Goal: Transaction & Acquisition: Purchase product/service

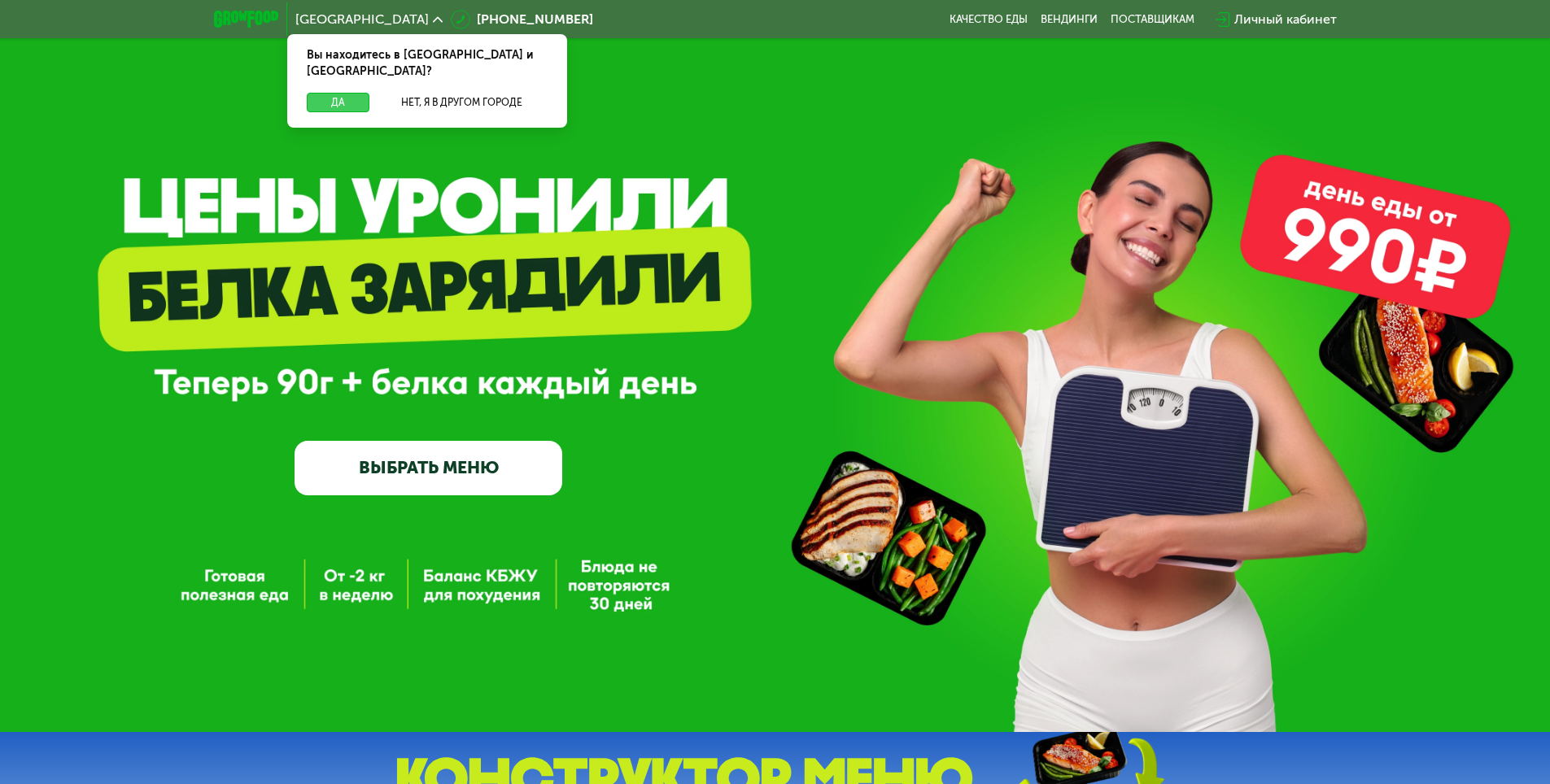
click at [344, 93] on button "Да" at bounding box center [338, 103] width 63 height 19
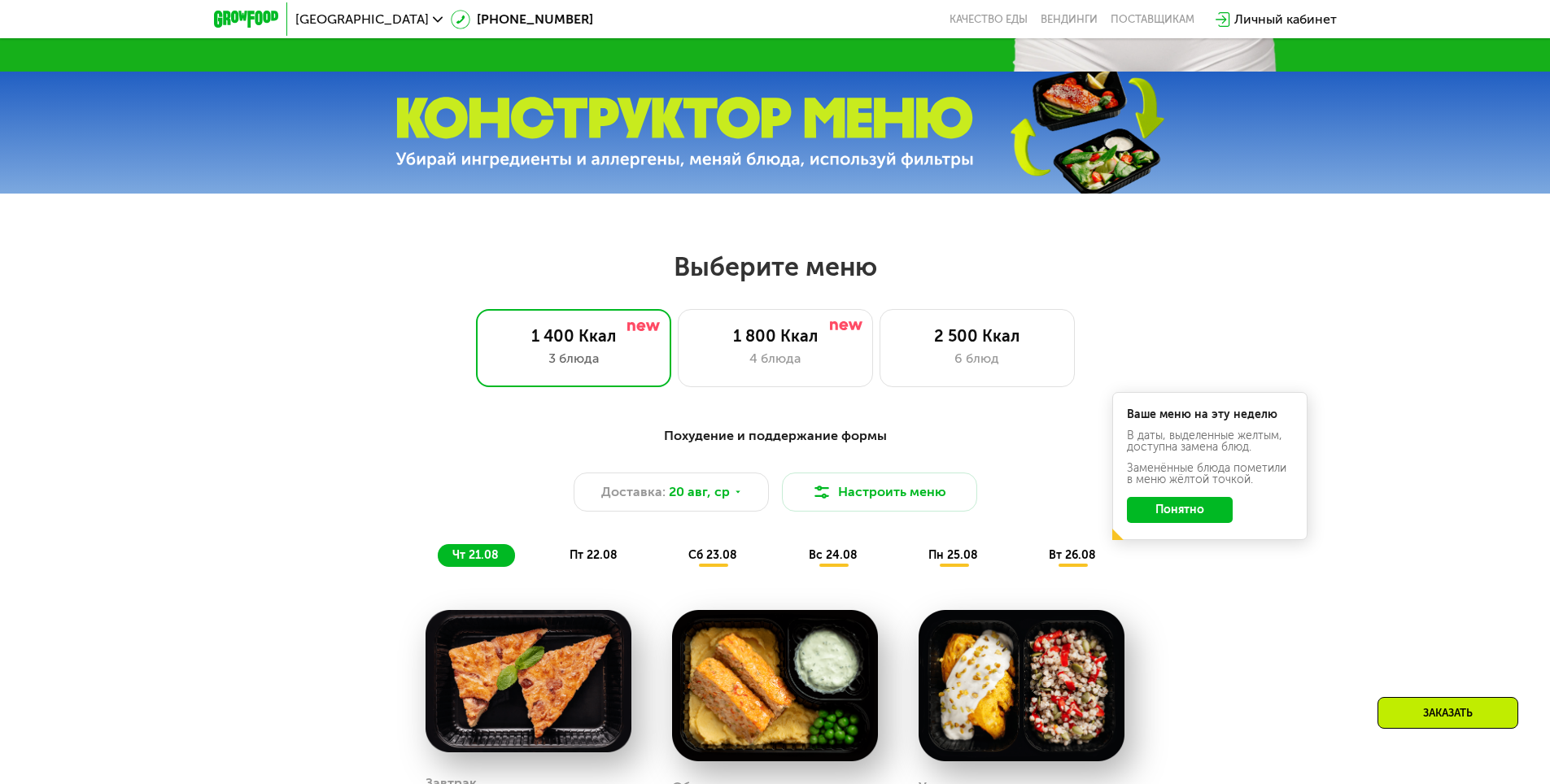
scroll to position [569, 0]
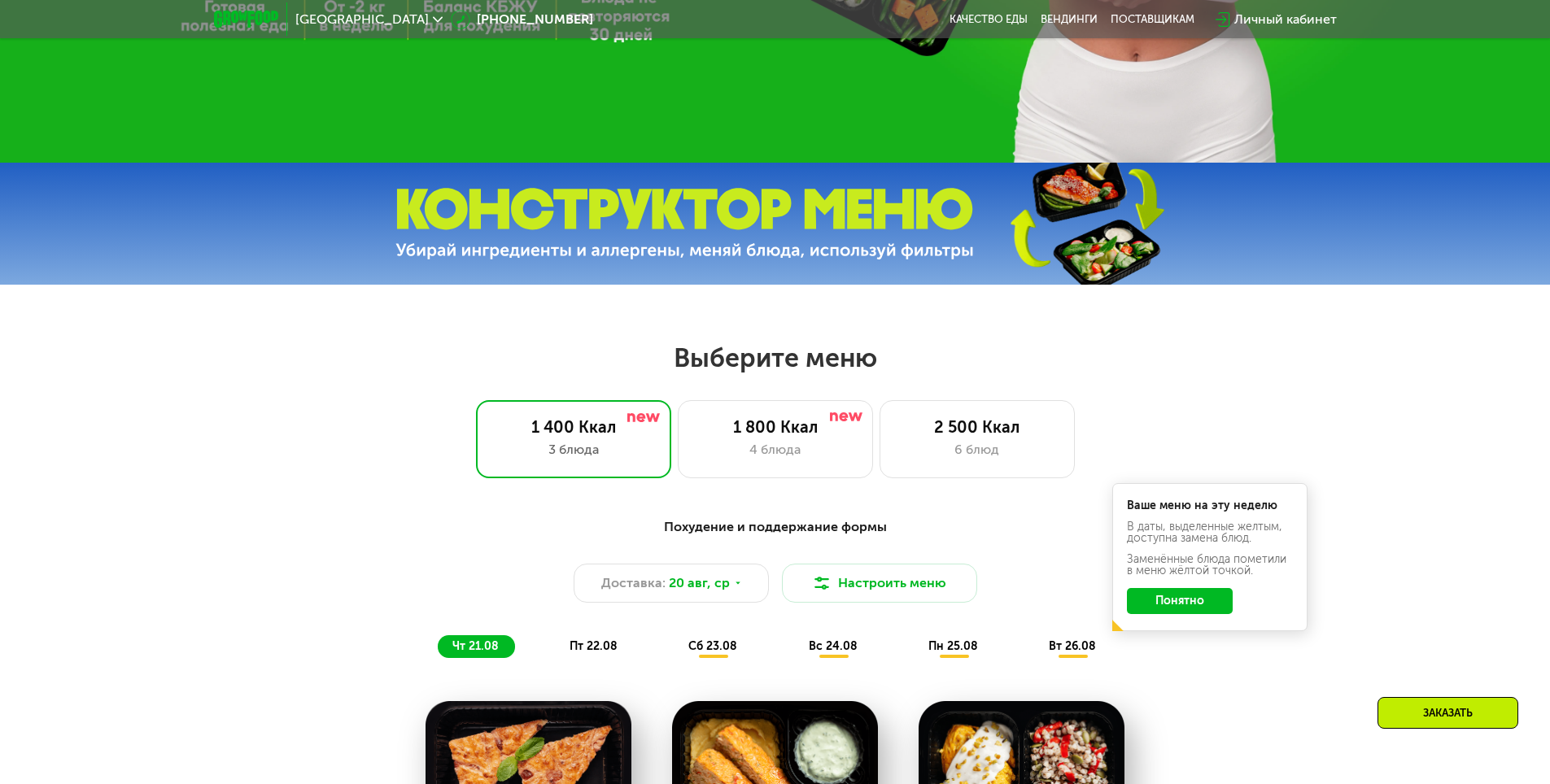
click at [1187, 602] on button "Понятно" at bounding box center [1179, 601] width 106 height 26
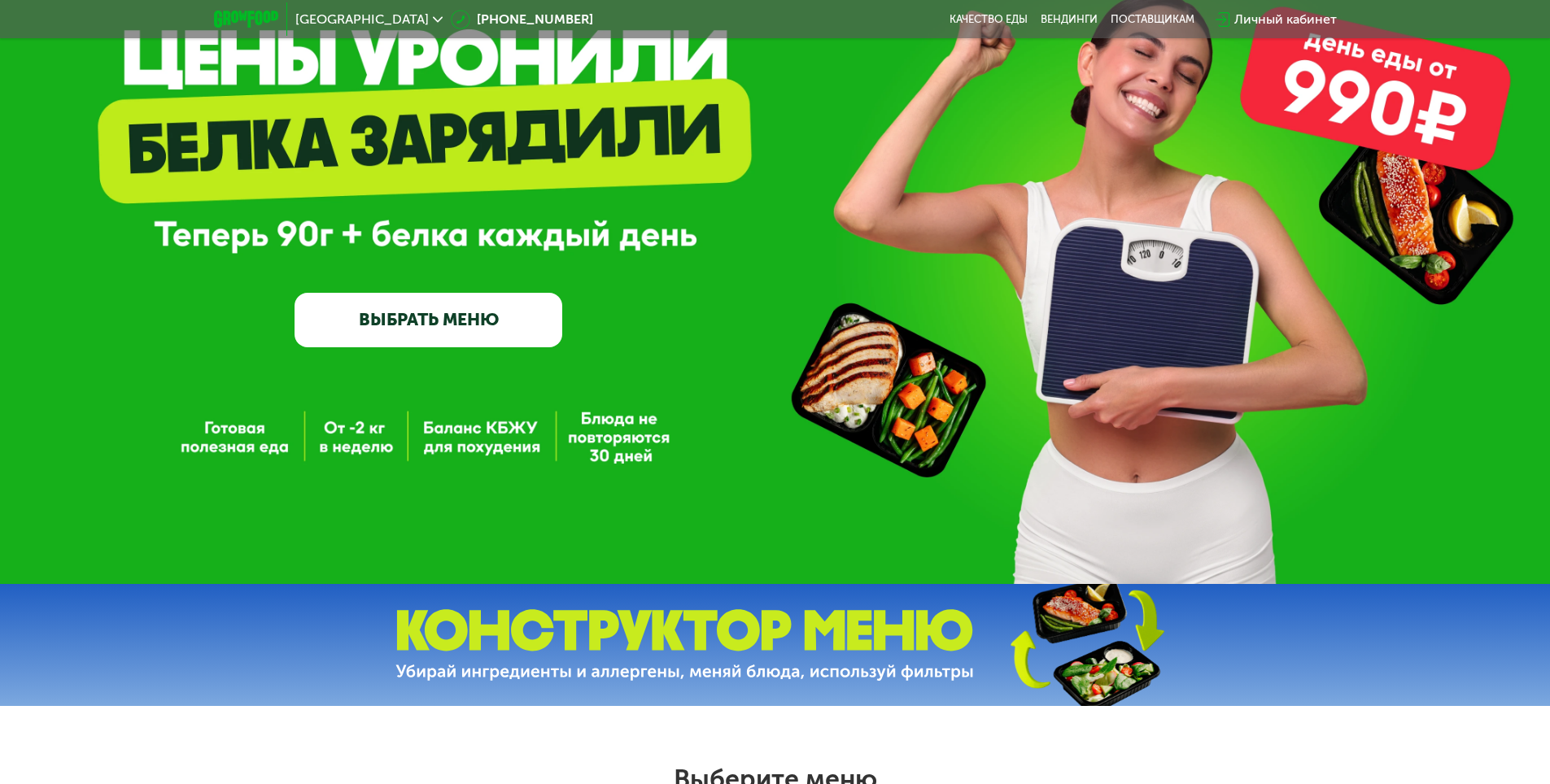
scroll to position [0, 0]
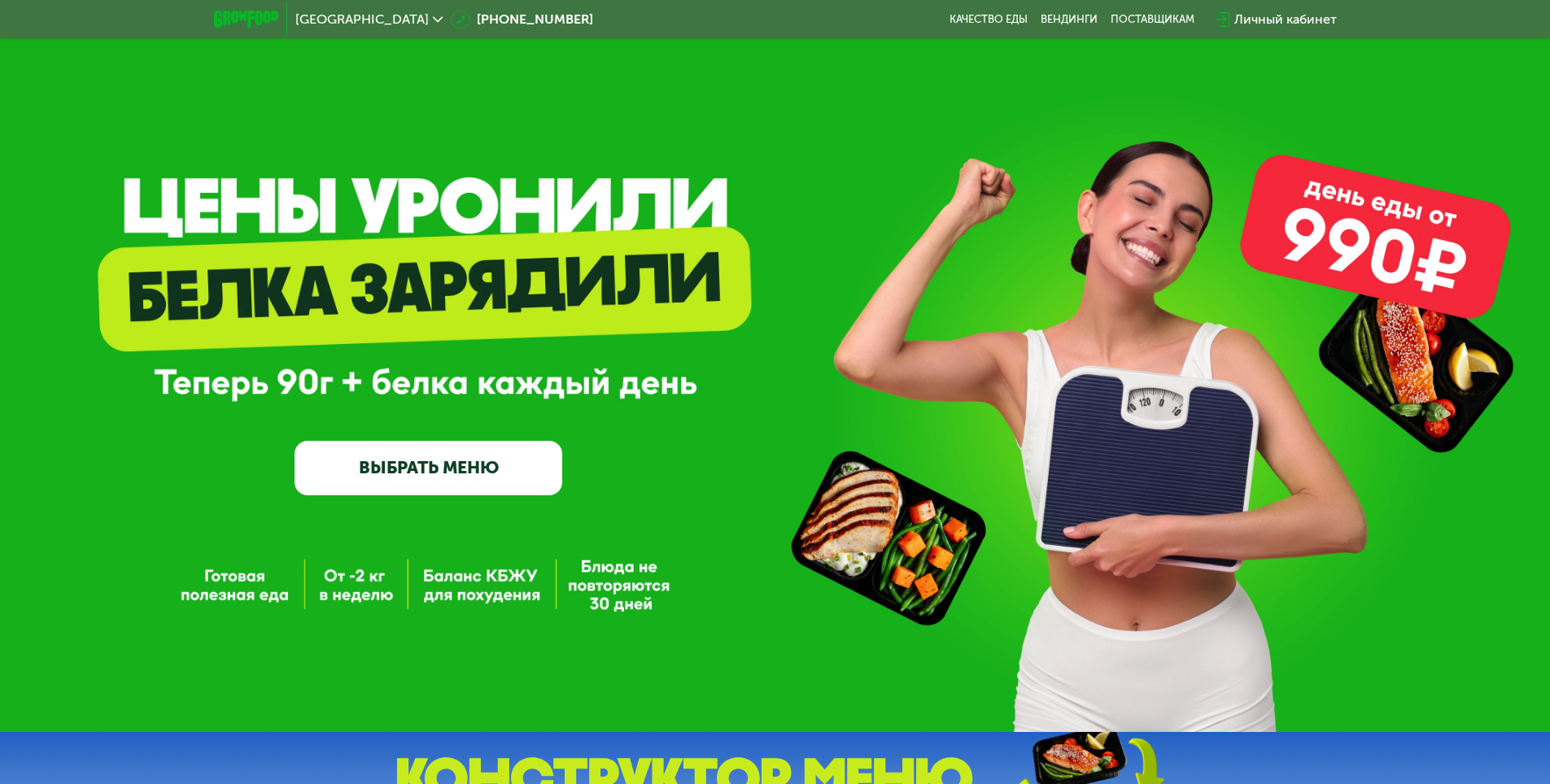
click at [451, 463] on link "ВЫБРАТЬ МЕНЮ" at bounding box center [428, 467] width 267 height 53
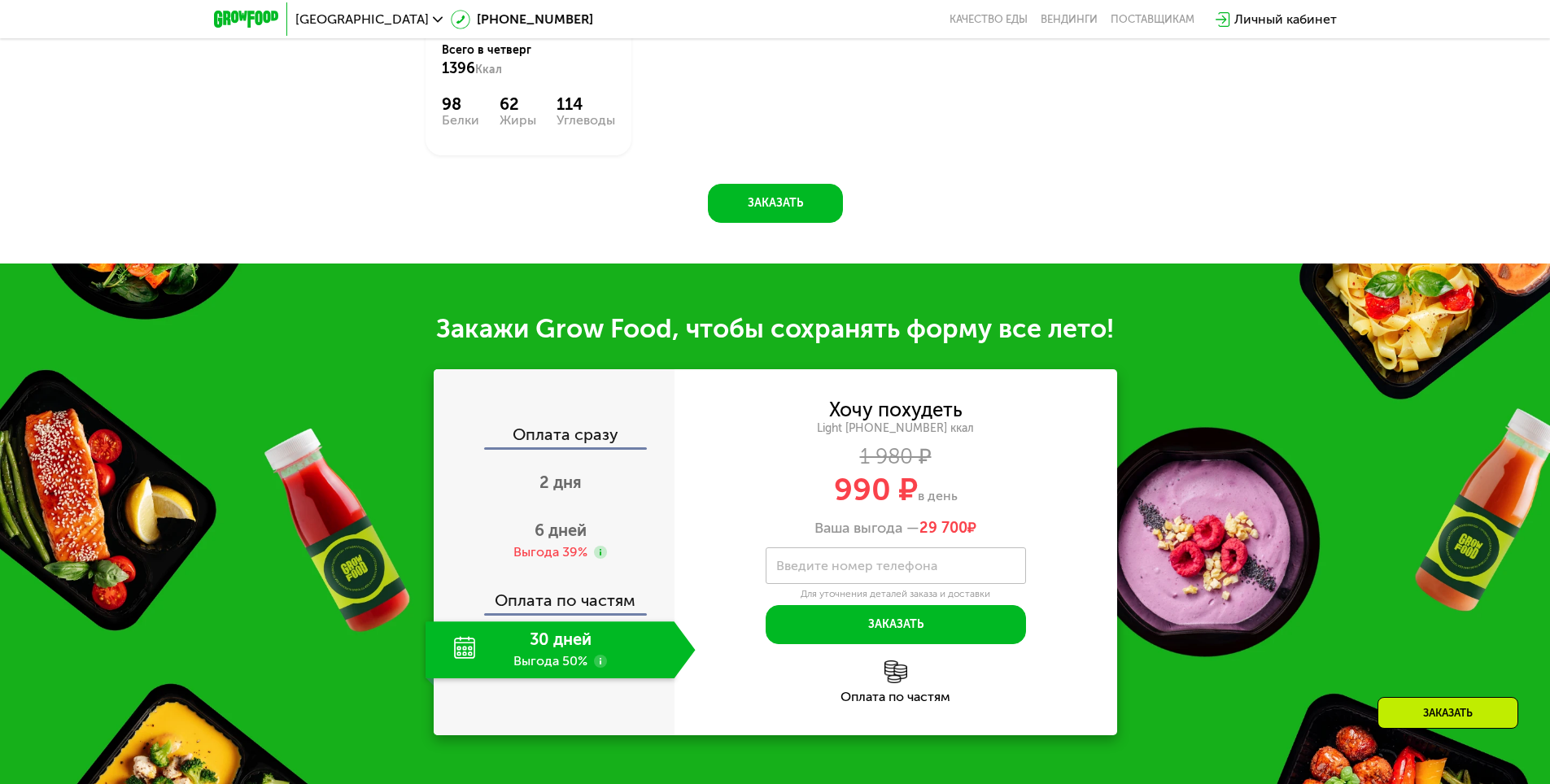
scroll to position [1611, 0]
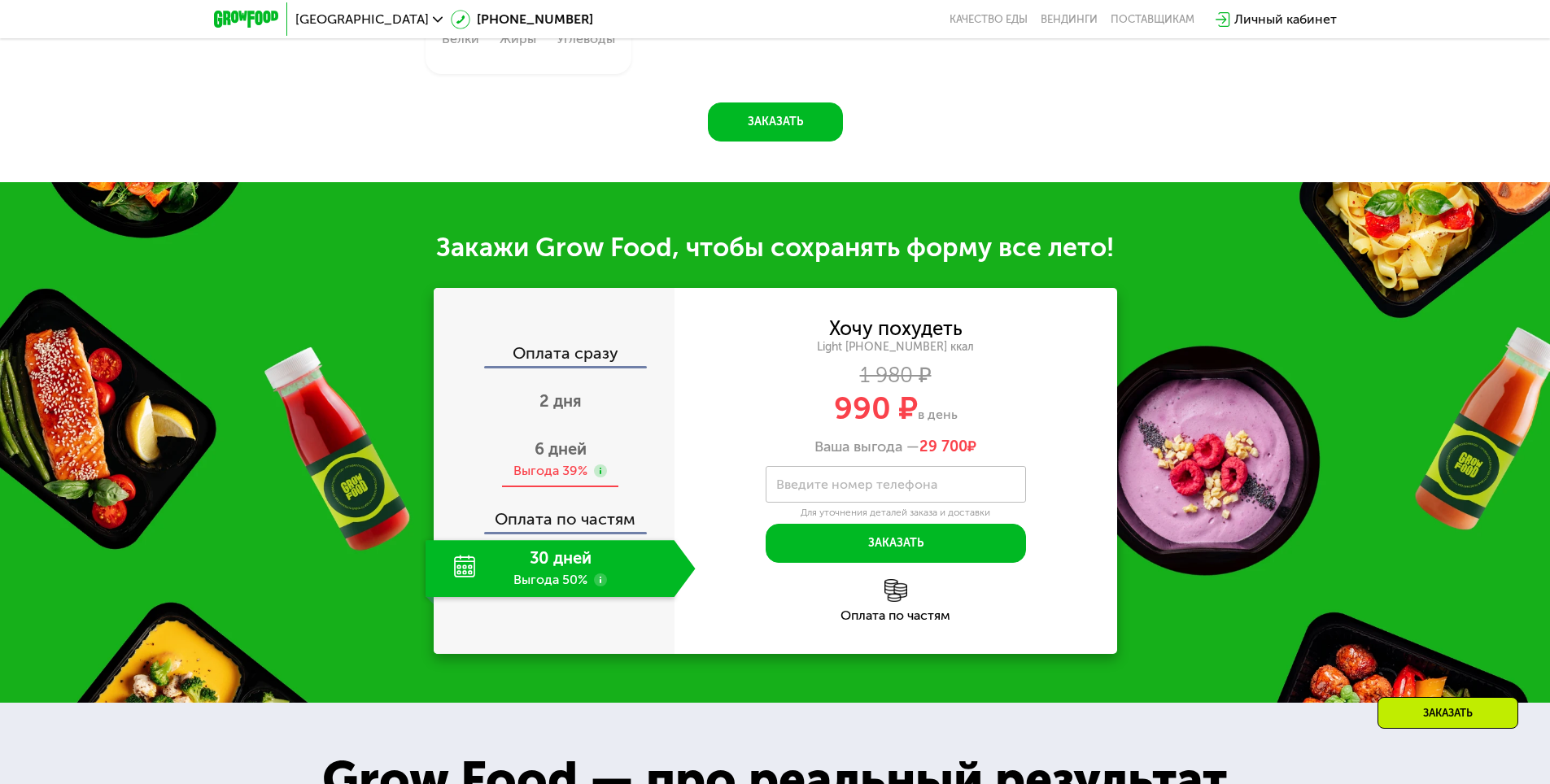
click at [558, 459] on span "6 дней" at bounding box center [561, 449] width 52 height 19
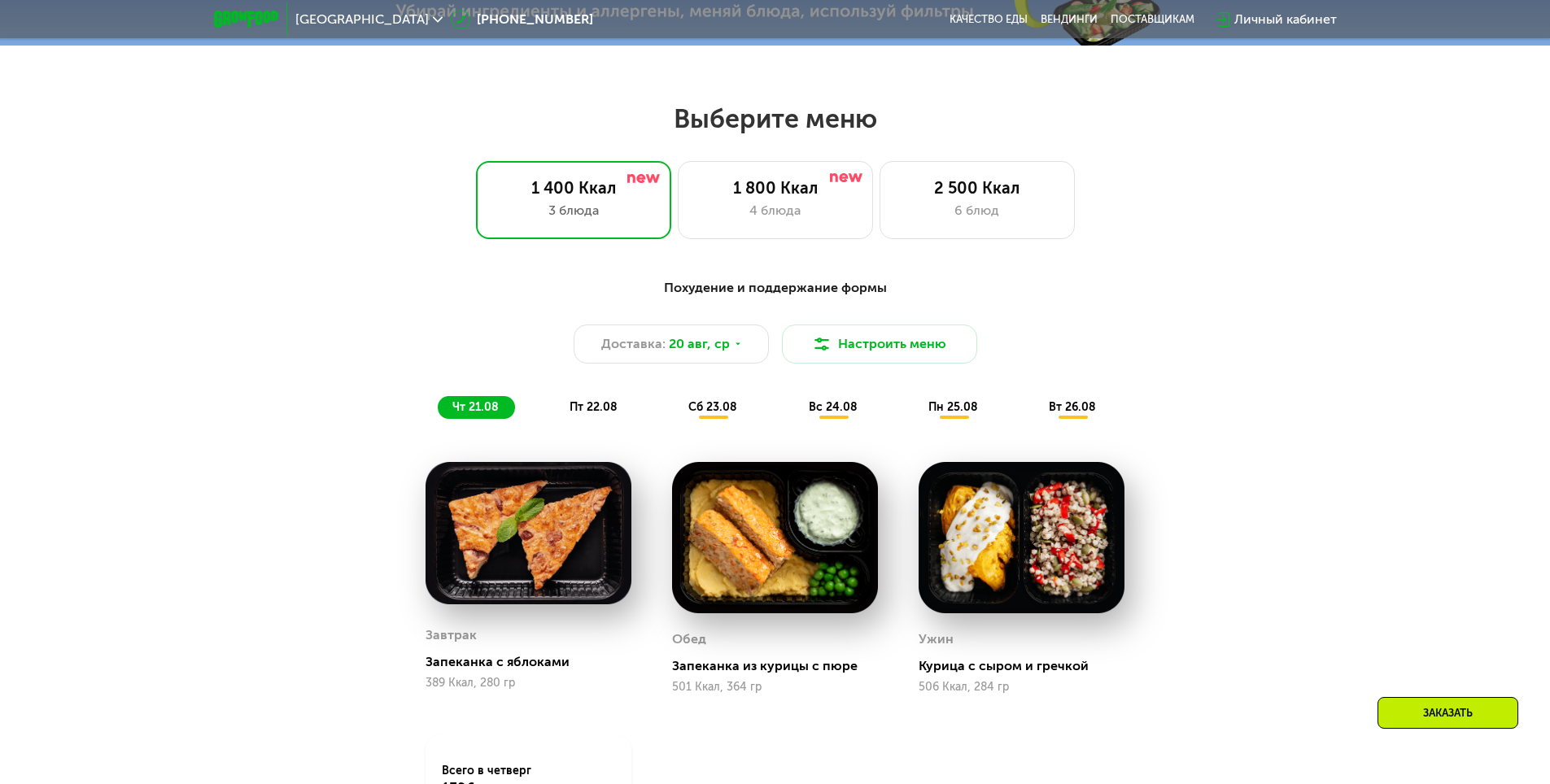
scroll to position [813, 0]
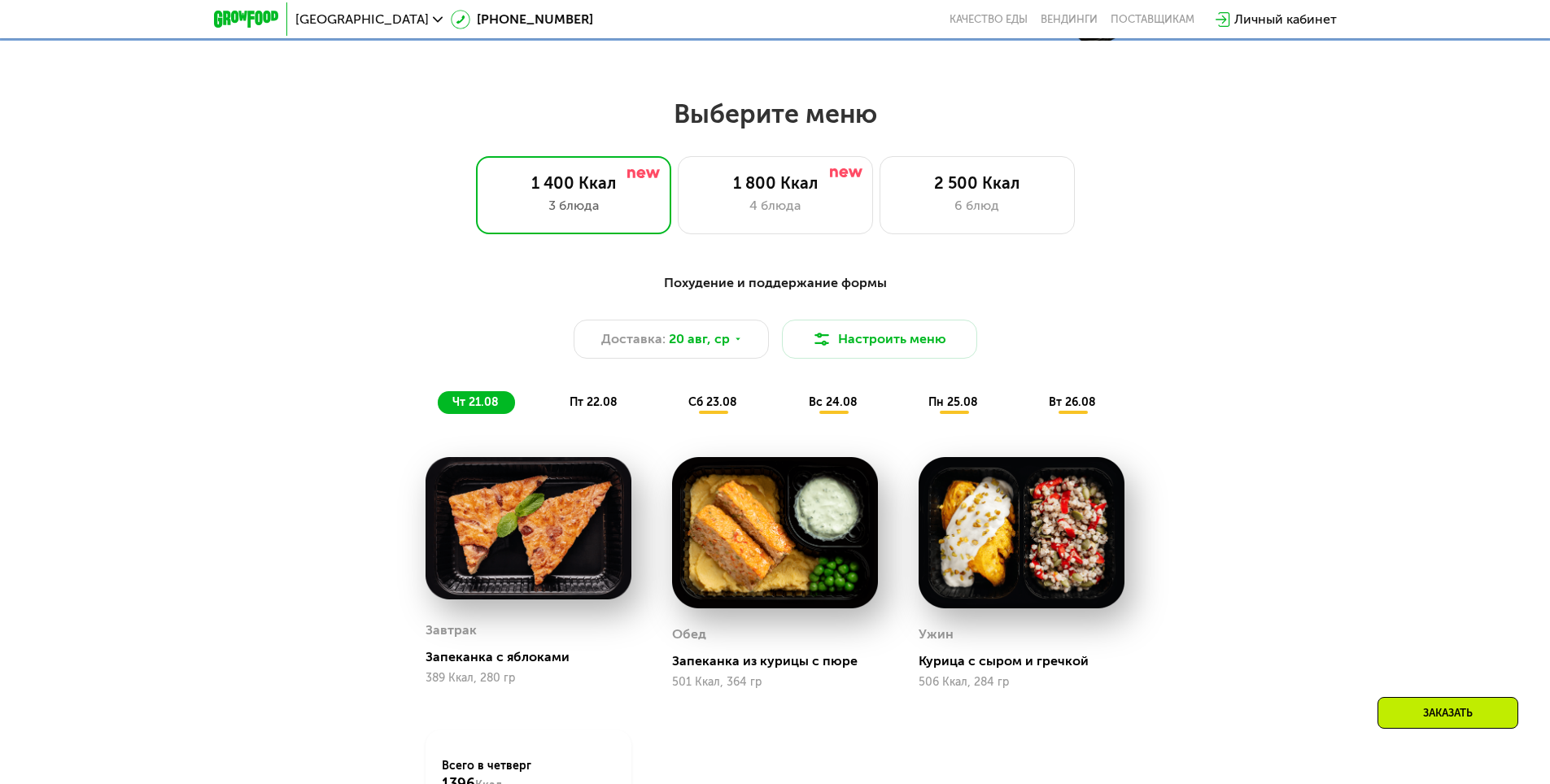
click at [720, 405] on span "сб 23.08" at bounding box center [713, 402] width 48 height 14
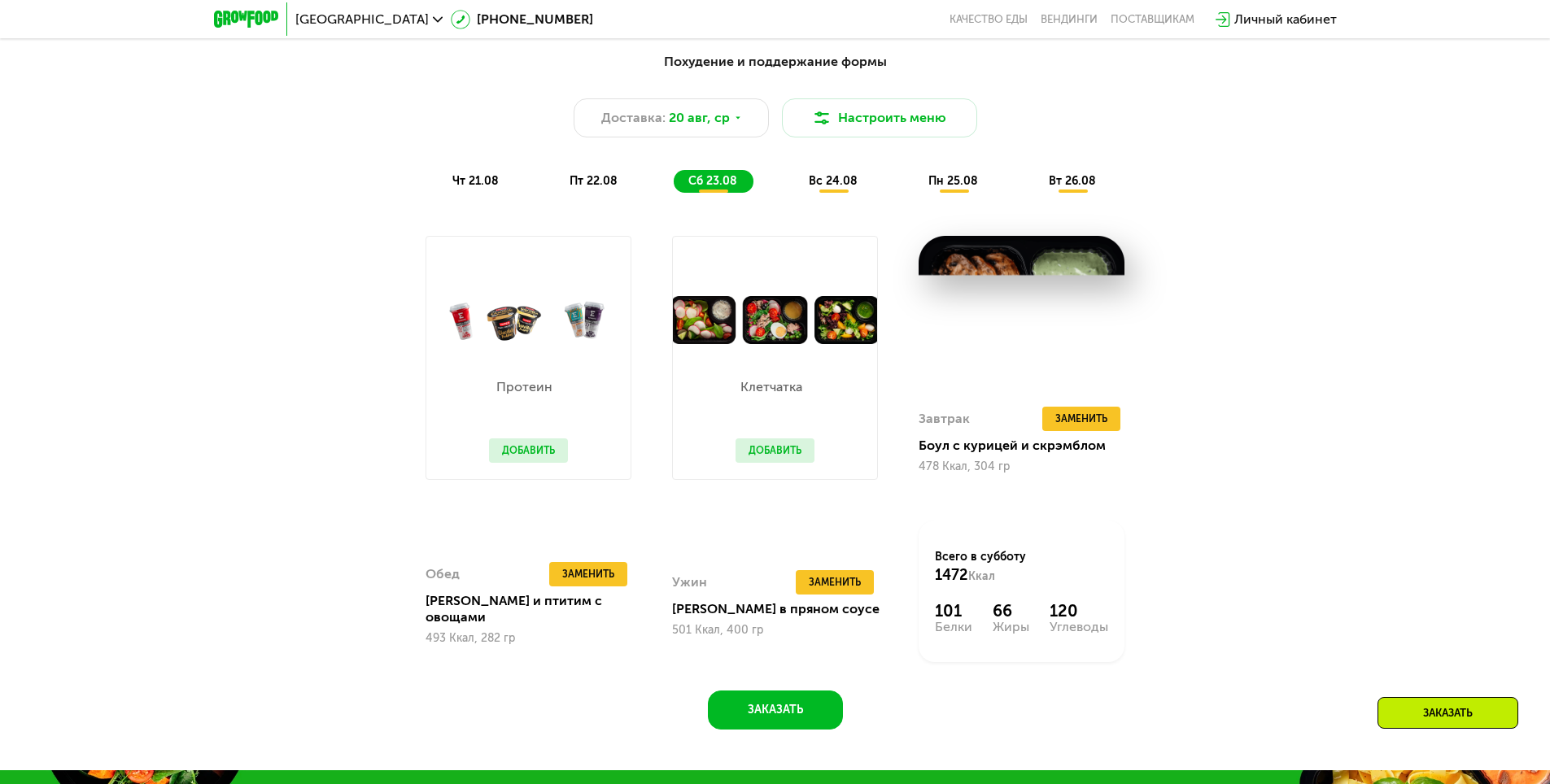
scroll to position [1057, 0]
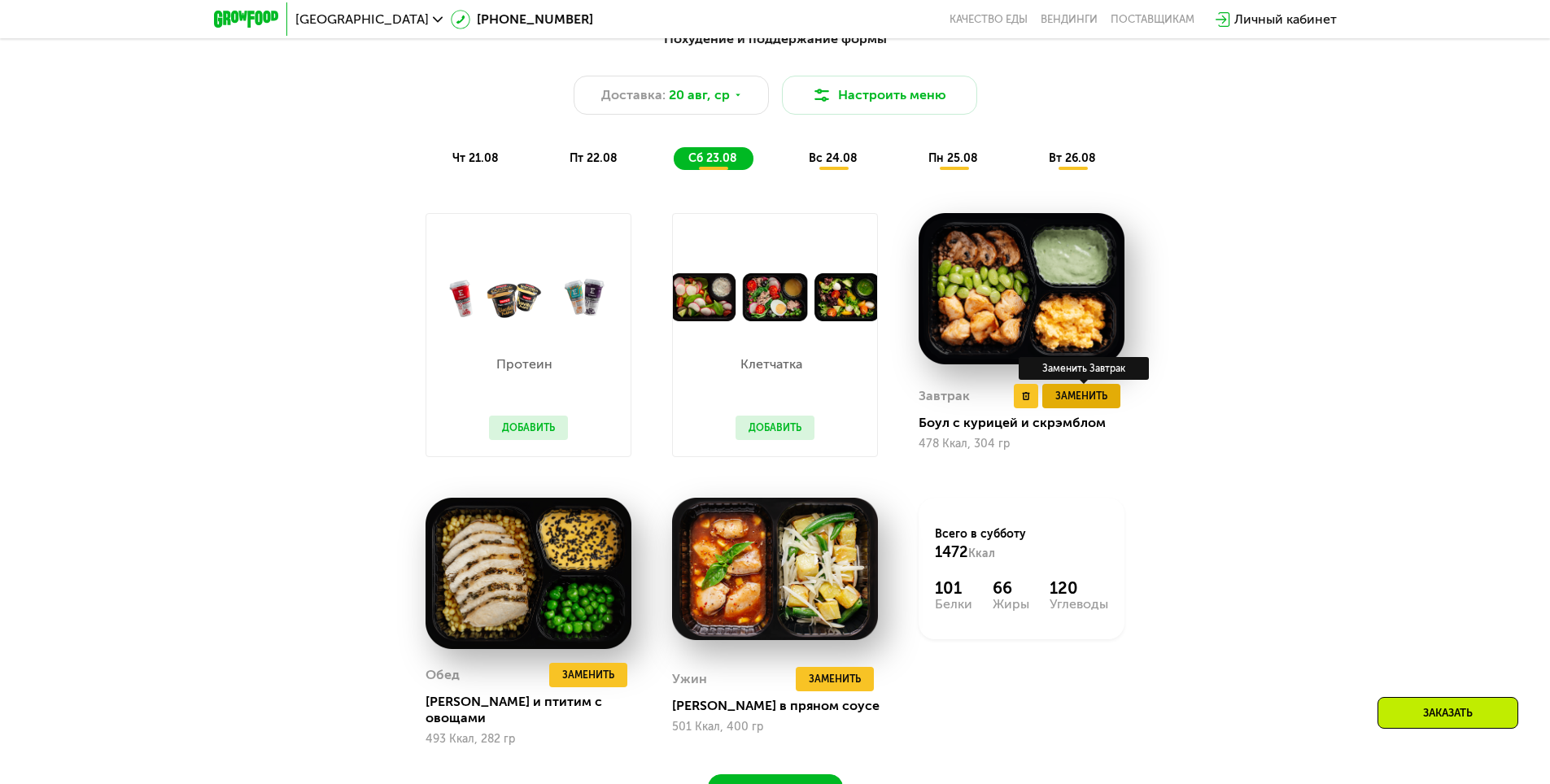
click at [1073, 403] on span "Заменить" at bounding box center [1081, 396] width 52 height 16
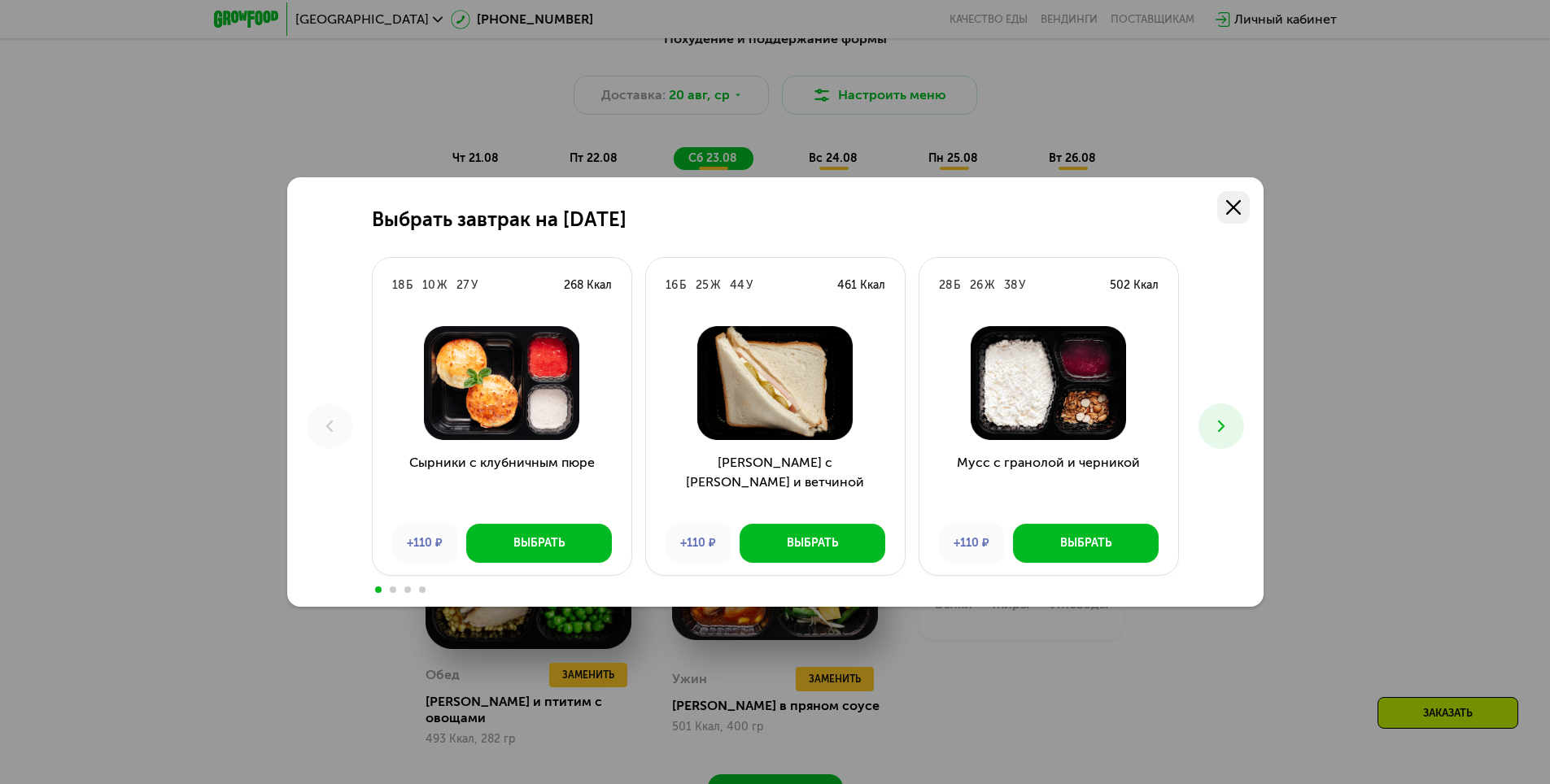
click at [1239, 212] on use at bounding box center [1232, 207] width 15 height 15
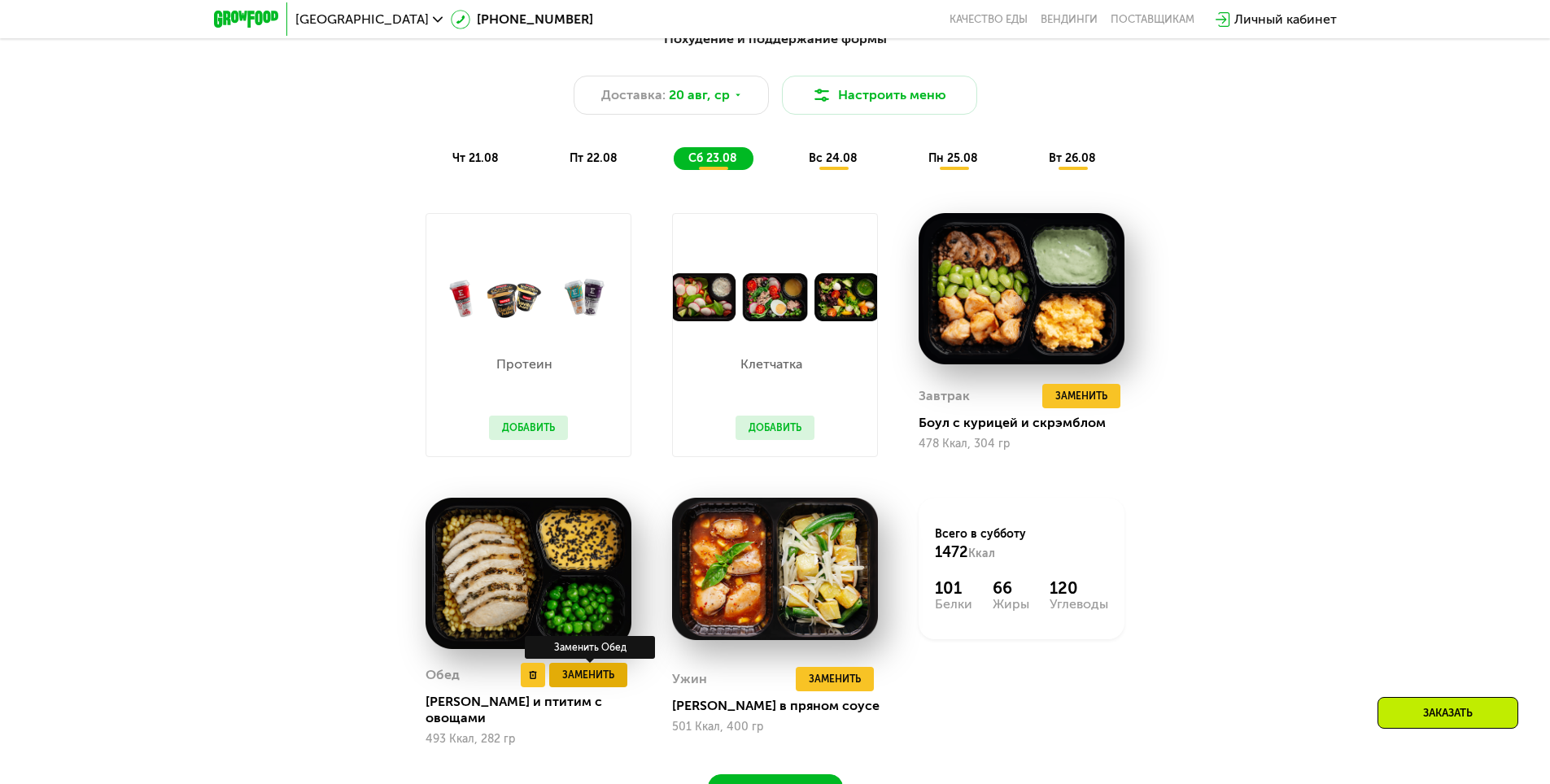
click at [562, 681] on span "Заменить" at bounding box center [589, 675] width 52 height 16
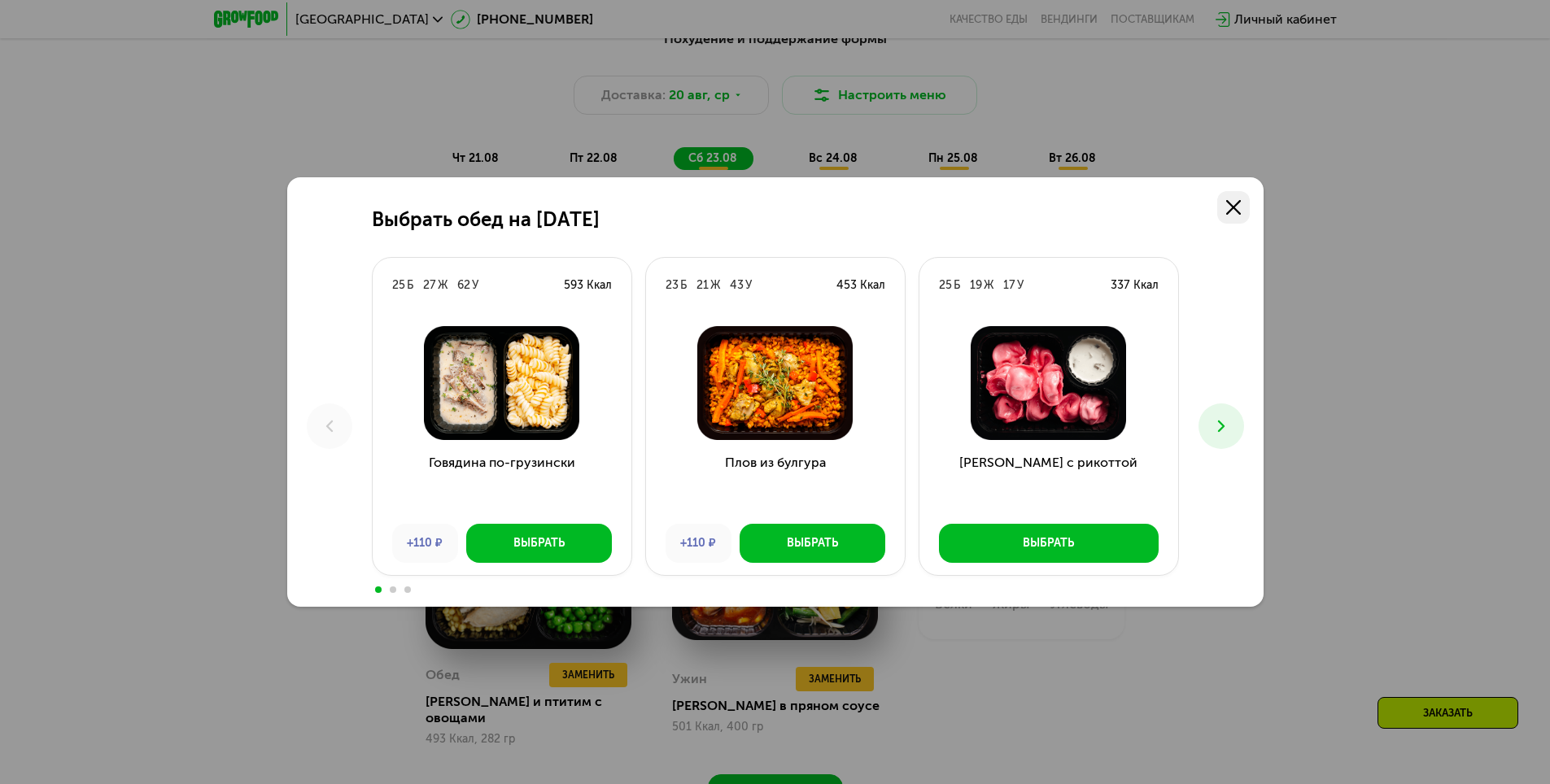
click at [1229, 211] on use at bounding box center [1232, 207] width 15 height 15
